Goal: Task Accomplishment & Management: Complete application form

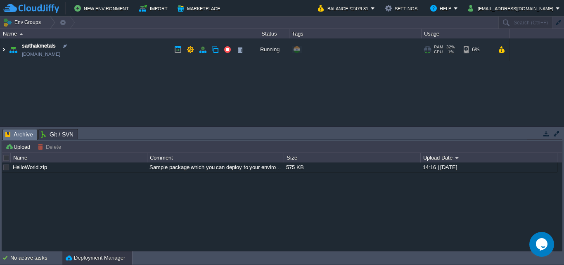
click at [3, 50] on img at bounding box center [3, 49] width 7 height 22
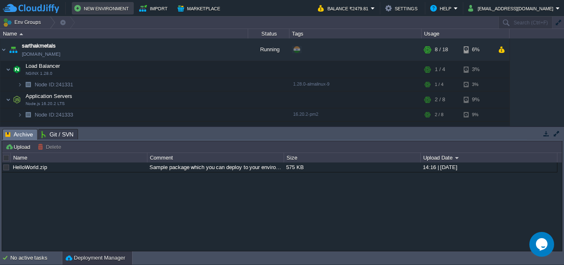
click at [112, 10] on button "New Environment" at bounding box center [102, 8] width 57 height 10
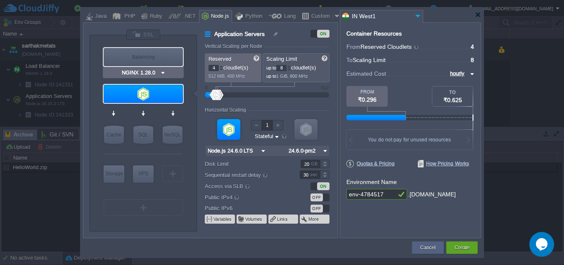
type input "Node.js 24.6.0 LTS"
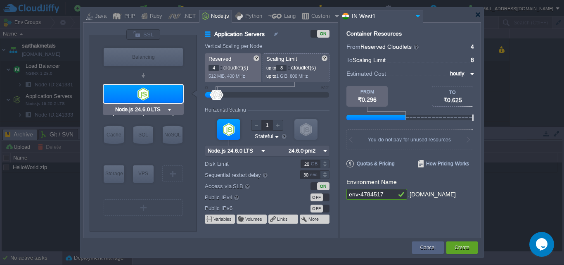
click at [169, 110] on img at bounding box center [170, 109] width 6 height 8
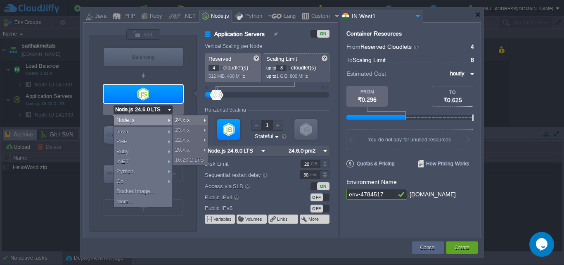
click at [167, 117] on div "Node.js" at bounding box center [143, 120] width 58 height 10
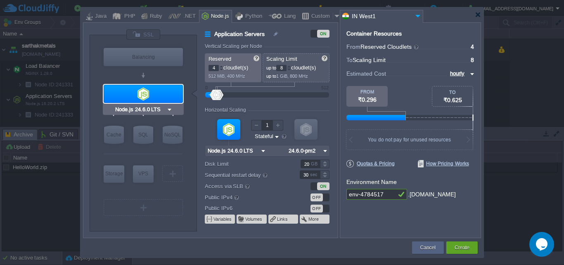
click at [170, 108] on img at bounding box center [170, 109] width 6 height 8
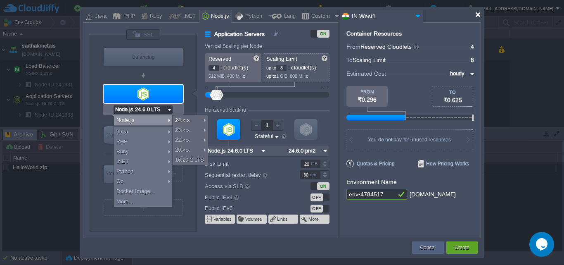
click at [479, 17] on div at bounding box center [478, 15] width 6 height 6
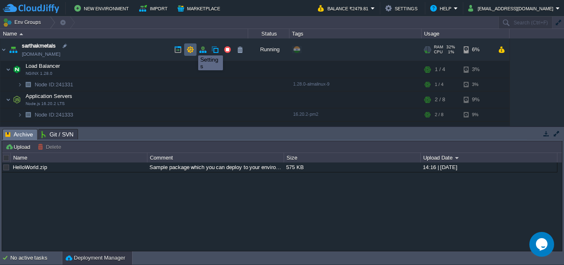
click at [192, 48] on button "button" at bounding box center [190, 49] width 7 height 7
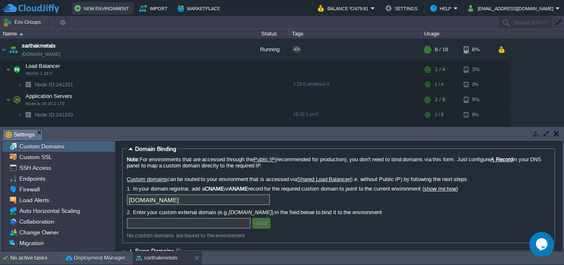
click at [79, 7] on button "New Environment" at bounding box center [102, 8] width 57 height 10
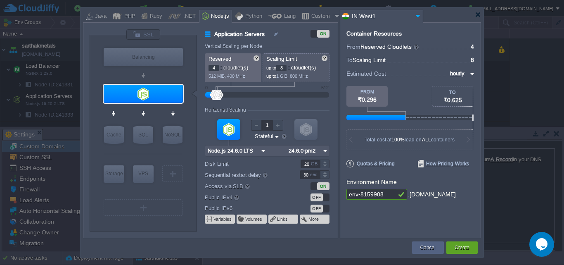
type input "Node.js 24.6.0 LTS"
click at [171, 110] on img at bounding box center [170, 109] width 6 height 8
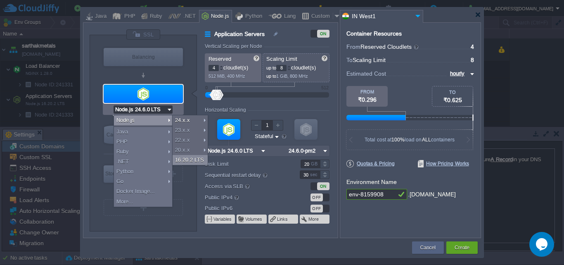
click at [189, 159] on div "16.20.2 LTS" at bounding box center [190, 160] width 35 height 10
type input "Node.js 16.20...."
type input "16.20.2-pm2"
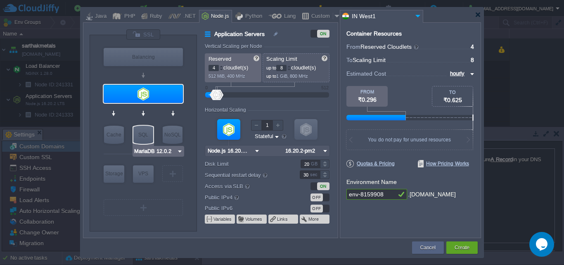
click at [179, 149] on img at bounding box center [180, 151] width 6 height 8
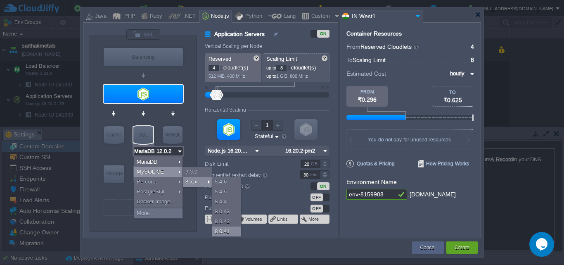
click at [228, 231] on div "8.0.41" at bounding box center [226, 231] width 29 height 10
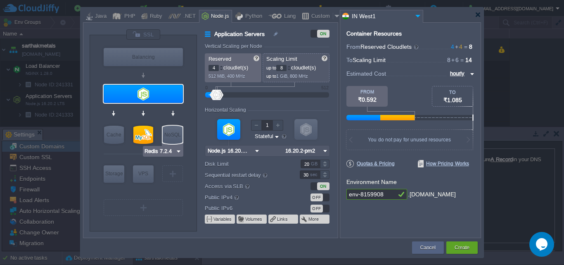
type input "Node.js 16.20.2 LTS"
click at [516, 82] on div at bounding box center [282, 132] width 564 height 265
drag, startPoint x: 387, startPoint y: 195, endPoint x: 342, endPoint y: 197, distance: 45.1
click at [342, 197] on div "Container Resources From Reserved Cloudlets 4 + 4 ... = 8 not added To Scaling …" at bounding box center [410, 130] width 141 height 216
type input "bansal-brothers"
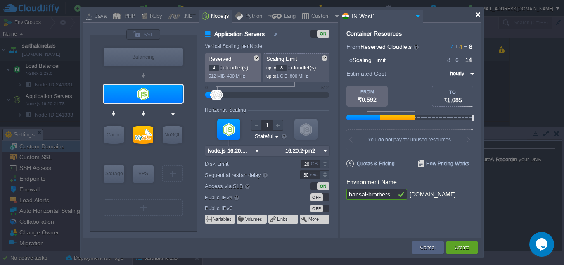
click at [479, 14] on div at bounding box center [478, 15] width 6 height 6
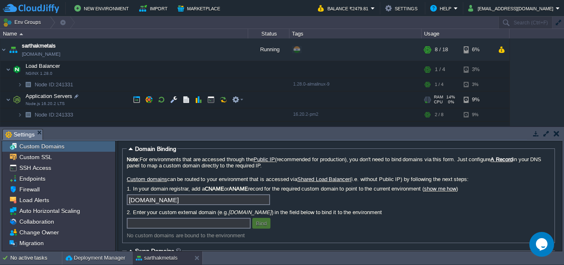
drag, startPoint x: 91, startPoint y: 6, endPoint x: 373, endPoint y: 103, distance: 298.6
click at [373, 103] on div at bounding box center [356, 99] width 132 height 17
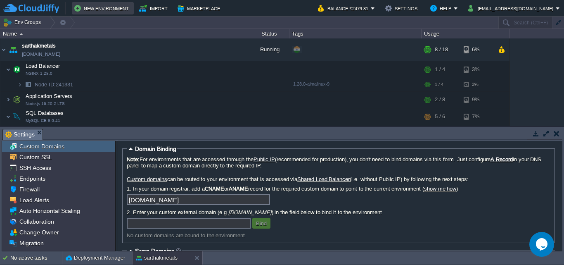
click at [107, 7] on button "New Environment" at bounding box center [102, 8] width 57 height 10
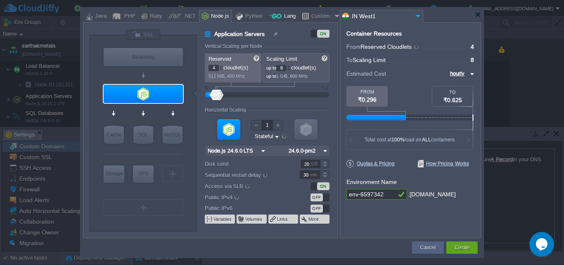
click at [288, 15] on div "Lang" at bounding box center [289, 16] width 14 height 12
type input "Application Servers"
type input "1"
type input "6"
type input "Golang 1.25.0"
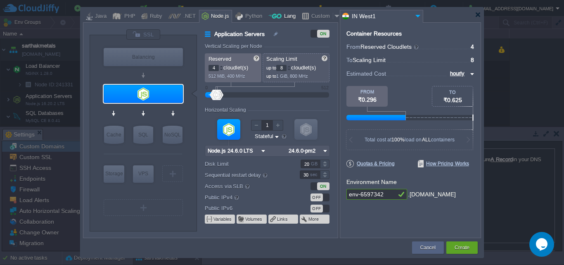
type input "1.25.0"
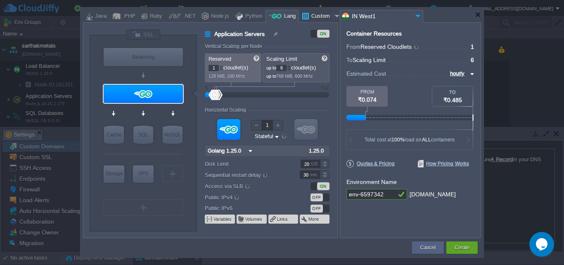
click at [333, 14] on div at bounding box center [337, 16] width 8 height 12
type input "Application Servers"
type input "16"
type input "Docker Image"
type input "Stateless"
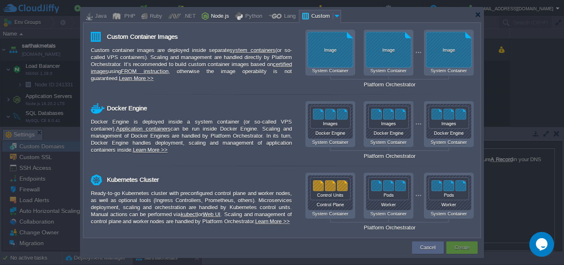
click at [213, 14] on div "Node.js" at bounding box center [219, 16] width 21 height 12
type input "Application Servers"
type input "4"
type input "8"
type input "Node.js 24.6.0 LTS"
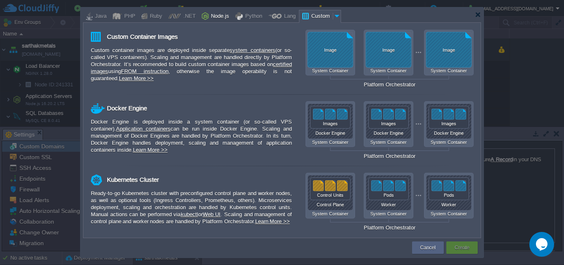
type input "24.6.0-pm2"
type input "Stateful"
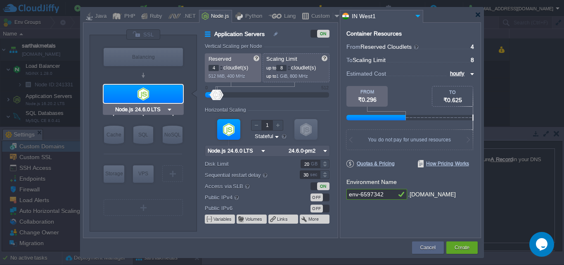
type input "NGINX 1.28.0"
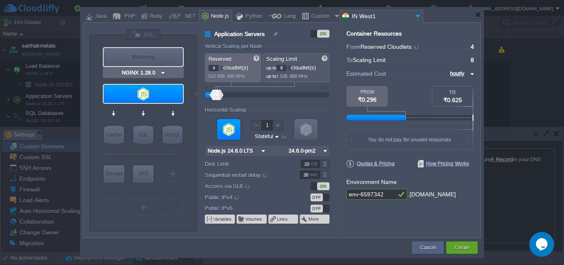
click at [150, 57] on div "Balancing" at bounding box center [143, 57] width 79 height 18
type input "Load Balancer"
type input "1"
type input "4"
type input "NGINX 1.28.0"
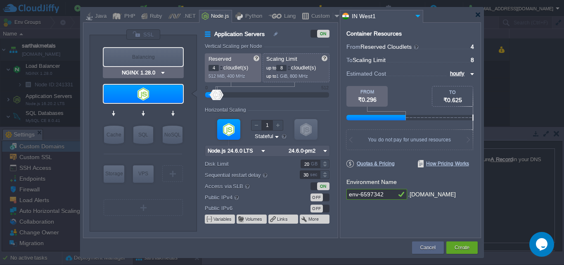
type input "1.28.0-almalin..."
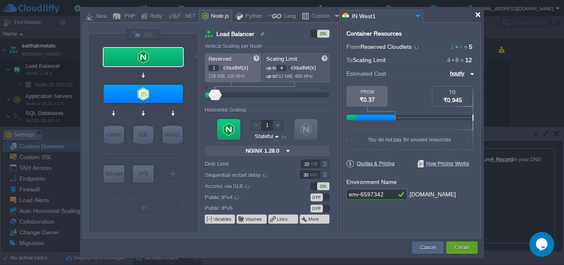
click at [480, 14] on div at bounding box center [478, 15] width 6 height 6
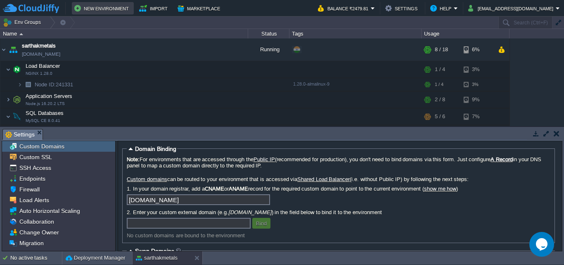
click at [110, 7] on button "New Environment" at bounding box center [102, 8] width 57 height 10
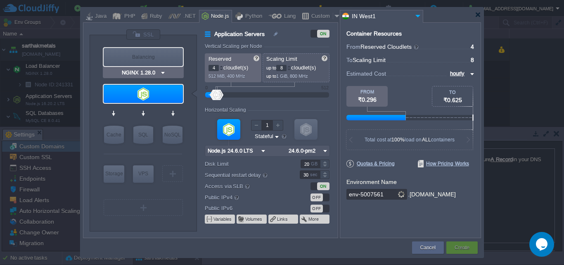
click at [144, 58] on div "Balancing" at bounding box center [143, 57] width 79 height 18
type input "Load Balancer"
type input "1"
type input "4"
type input "NGINX 1.28.0"
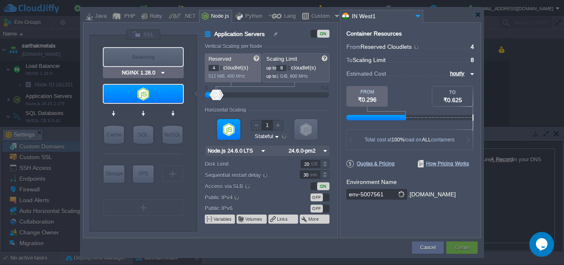
type input "1.28.0-almalin..."
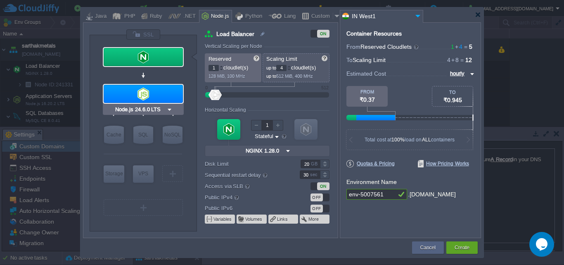
click at [169, 109] on img at bounding box center [170, 109] width 6 height 8
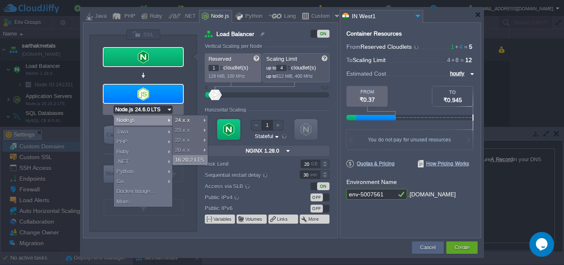
click at [191, 158] on div "16.20.2 LTS" at bounding box center [190, 160] width 35 height 10
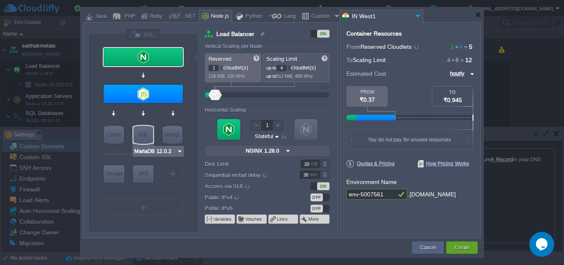
click at [179, 152] on img at bounding box center [180, 151] width 6 height 8
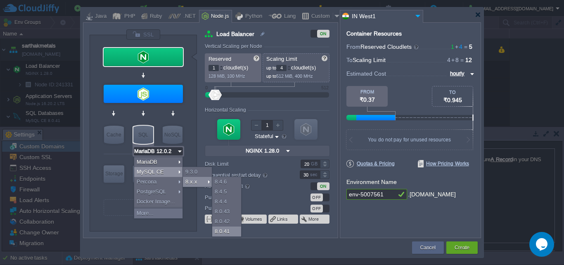
click at [234, 230] on div "8.0.41" at bounding box center [226, 231] width 29 height 10
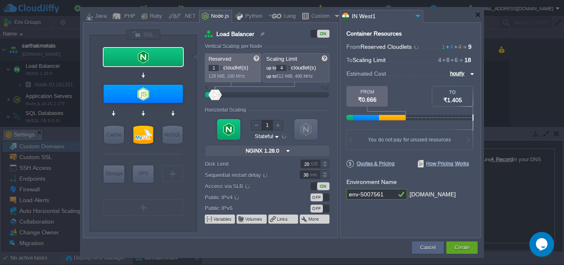
type input "AlmaLinux 9.6"
drag, startPoint x: 386, startPoint y: 193, endPoint x: 341, endPoint y: 192, distance: 45.9
click at [341, 192] on div "Container Resources From Reserved Cloudlets 1 + 4 + 4 ... = 9 not added To Scal…" at bounding box center [410, 130] width 141 height 216
type input "bansal-brothers"
click at [453, 249] on div "Create" at bounding box center [462, 247] width 19 height 12
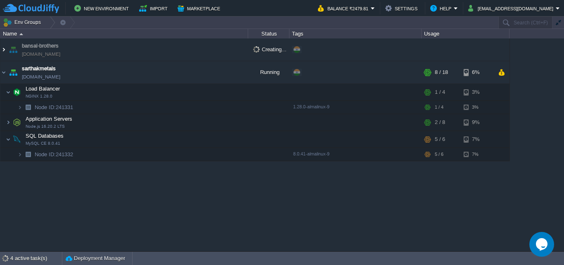
click at [3, 50] on img at bounding box center [3, 49] width 7 height 22
click at [86, 7] on button "New Environment" at bounding box center [102, 8] width 57 height 10
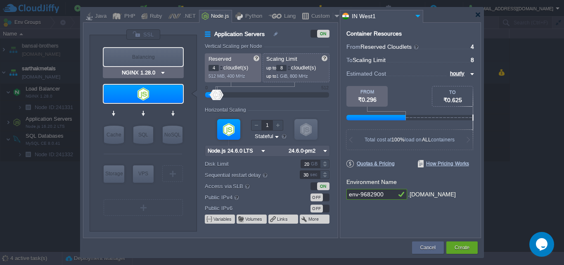
click at [141, 58] on div "Balancing" at bounding box center [143, 57] width 79 height 18
type input "Load Balancer"
type input "1"
type input "4"
type input "NGINX 1.28.0"
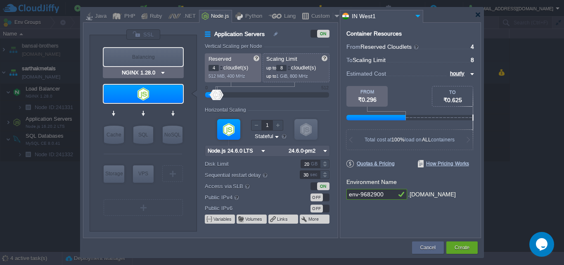
type input "1.28.0-almalin..."
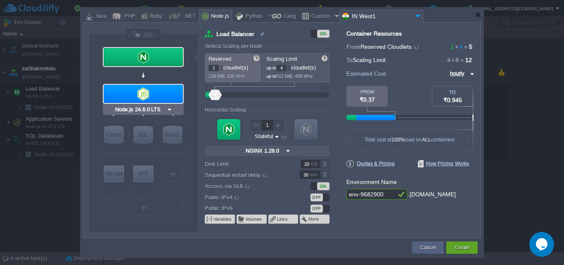
click at [169, 110] on img at bounding box center [170, 109] width 6 height 8
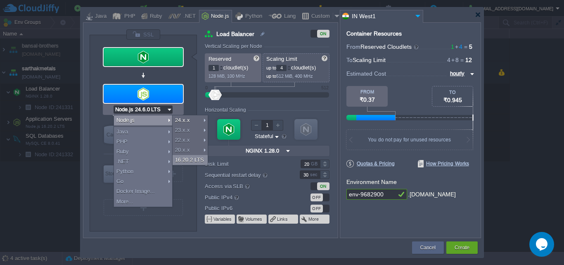
click at [200, 157] on div "16.20.2 LTS" at bounding box center [190, 160] width 35 height 10
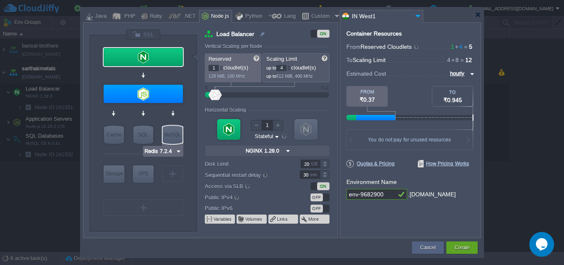
type input "MariaDB 12.0.2"
click at [142, 133] on div "SQL" at bounding box center [143, 135] width 20 height 18
type input "SQL Databases"
type input "4"
type input "6"
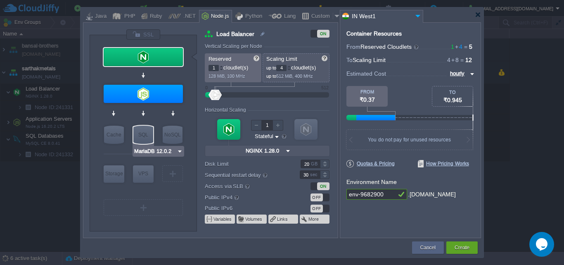
type input "MariaDB 12.0.2"
type input "12.0.2-almalin..."
type input "Stateless"
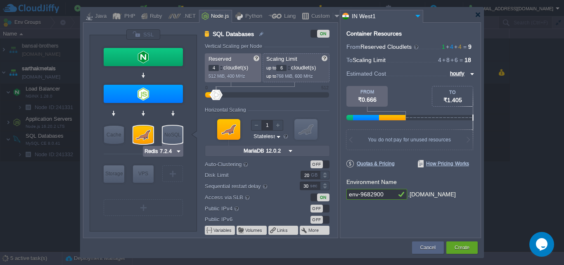
type input "MariaDB 12.0.2"
click at [181, 151] on img at bounding box center [180, 151] width 6 height 8
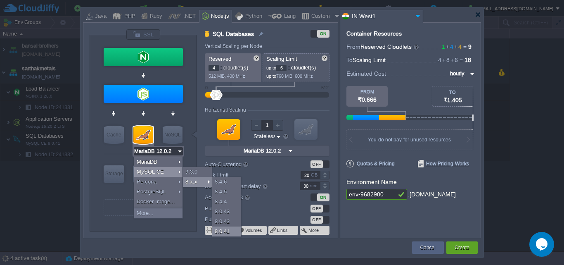
click at [219, 228] on div "8.0.41" at bounding box center [226, 231] width 29 height 10
type input "MySQL CE 8.0.41"
type input "8.0.41-almalin..."
type input "MySQL CE 8.0.41"
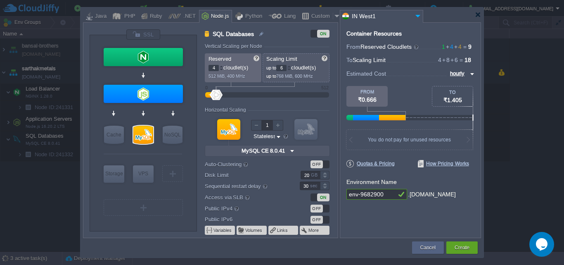
click at [383, 196] on input "env-9682900" at bounding box center [372, 194] width 50 height 11
type input "bansal-brothers-rasmara"
click at [464, 246] on button "Create" at bounding box center [462, 247] width 15 height 8
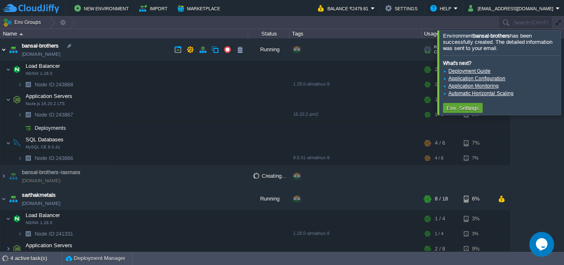
click at [3, 51] on img at bounding box center [3, 49] width 7 height 22
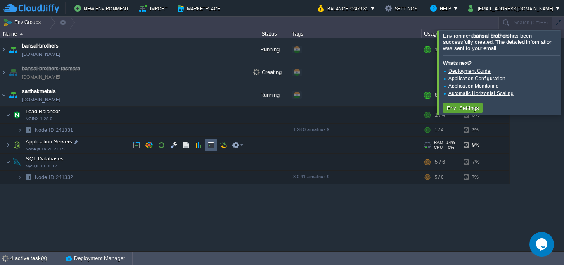
click at [211, 144] on button "button" at bounding box center [210, 144] width 7 height 7
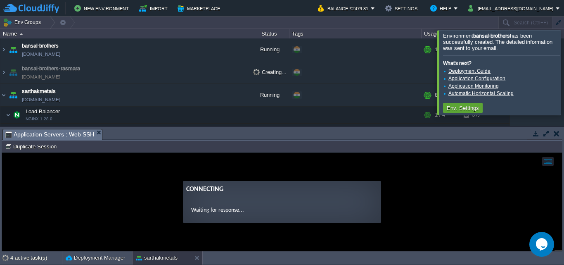
scroll to position [0, 0]
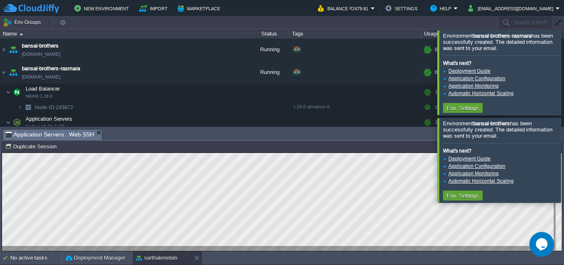
click at [564, 75] on div at bounding box center [574, 72] width 0 height 84
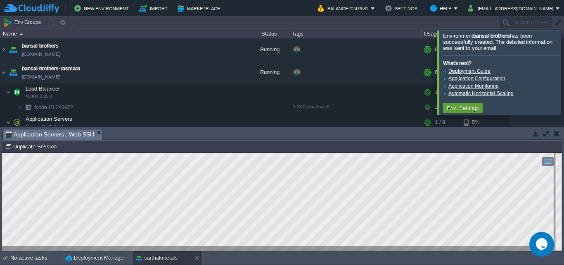
click at [564, 75] on div at bounding box center [574, 72] width 0 height 84
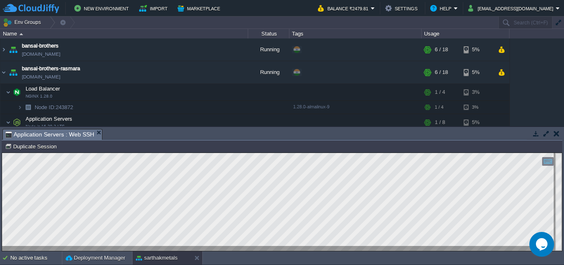
scroll to position [83, 0]
